Goal: Information Seeking & Learning: Check status

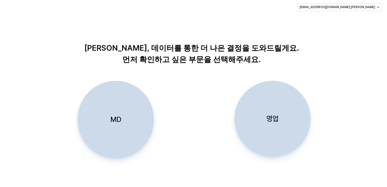
click at [104, 128] on div "MD" at bounding box center [115, 119] width 71 height 77
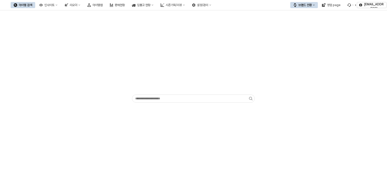
click at [302, 3] on button "브랜드 전환" at bounding box center [304, 5] width 28 height 6
click at [296, 13] on div "아가방" at bounding box center [308, 14] width 31 height 4
click at [60, 8] on button "인사이트" at bounding box center [48, 5] width 24 height 6
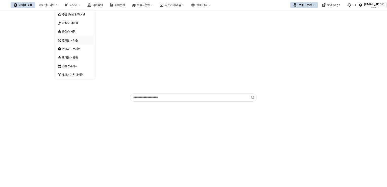
click at [69, 39] on div "판매율 - 시즌" at bounding box center [75, 40] width 27 height 4
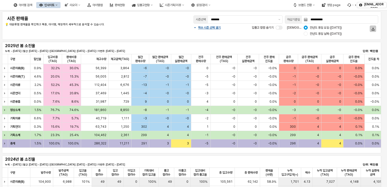
click at [369, 29] on button "App Frame" at bounding box center [372, 29] width 6 height 6
click at [376, 27] on div "App Frame" at bounding box center [372, 29] width 10 height 8
click at [373, 29] on icon "App Frame" at bounding box center [372, 28] width 3 height 3
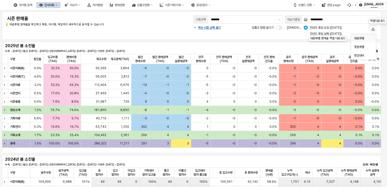
click at [360, 39] on span "대분류별" at bounding box center [359, 38] width 10 height 4
click at [210, 44] on div "2025년 봄 소진율 누계: ~ 2025-08-27 | 월간: 2025-08-01 ~ 2025-08-27 | 지난주: 2025-08-14 ~ …" at bounding box center [191, 48] width 373 height 10
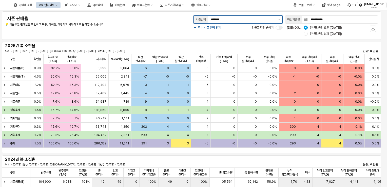
click at [234, 19] on input "*******" at bounding box center [243, 19] width 64 height 5
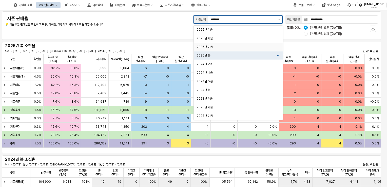
click at [214, 47] on div "2025년 여름" at bounding box center [237, 47] width 80 height 4
type input "********"
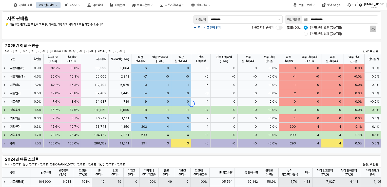
click at [372, 31] on div "App Frame" at bounding box center [373, 29] width 2 height 6
click at [366, 40] on div "대분류별" at bounding box center [362, 38] width 16 height 5
